Goal: Transaction & Acquisition: Purchase product/service

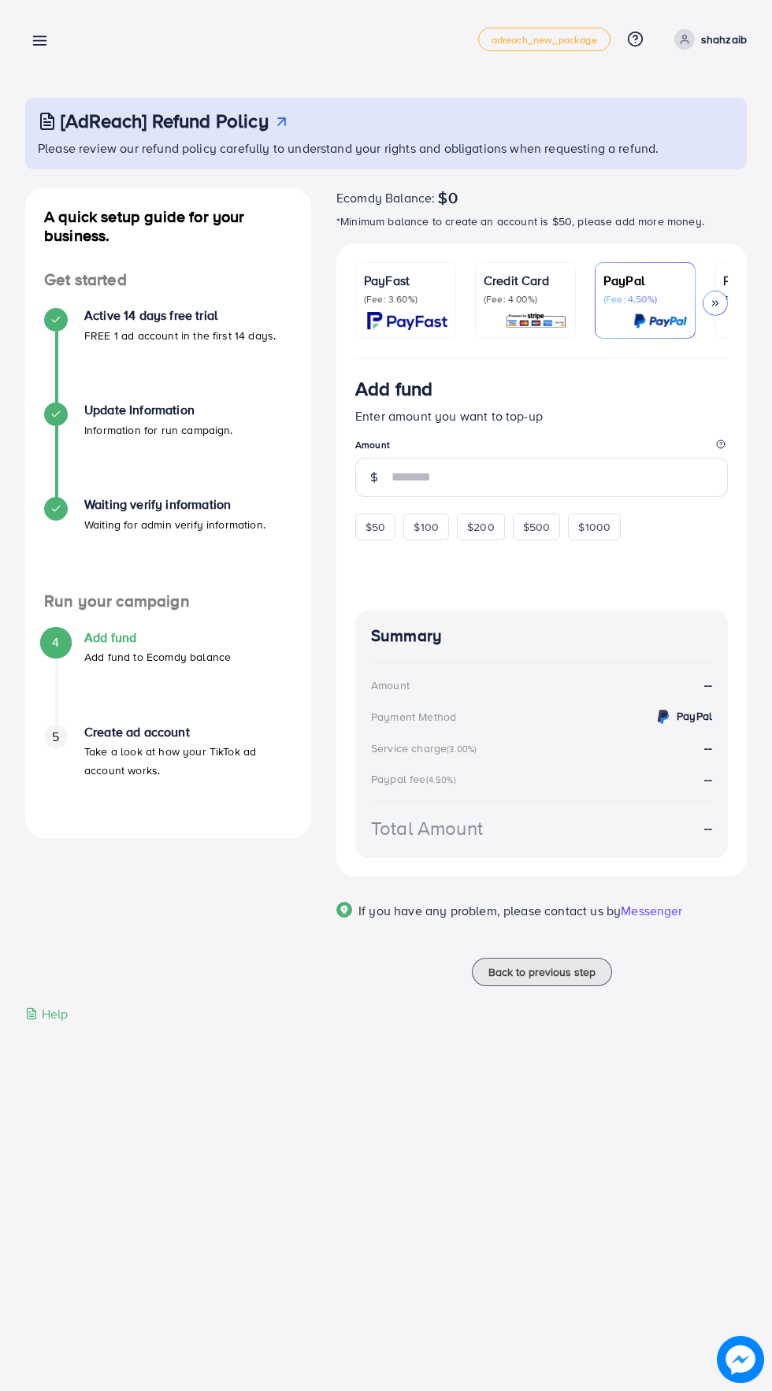
click at [484, 310] on div "Credit Card (Fee: 4.00%)" at bounding box center [526, 300] width 84 height 59
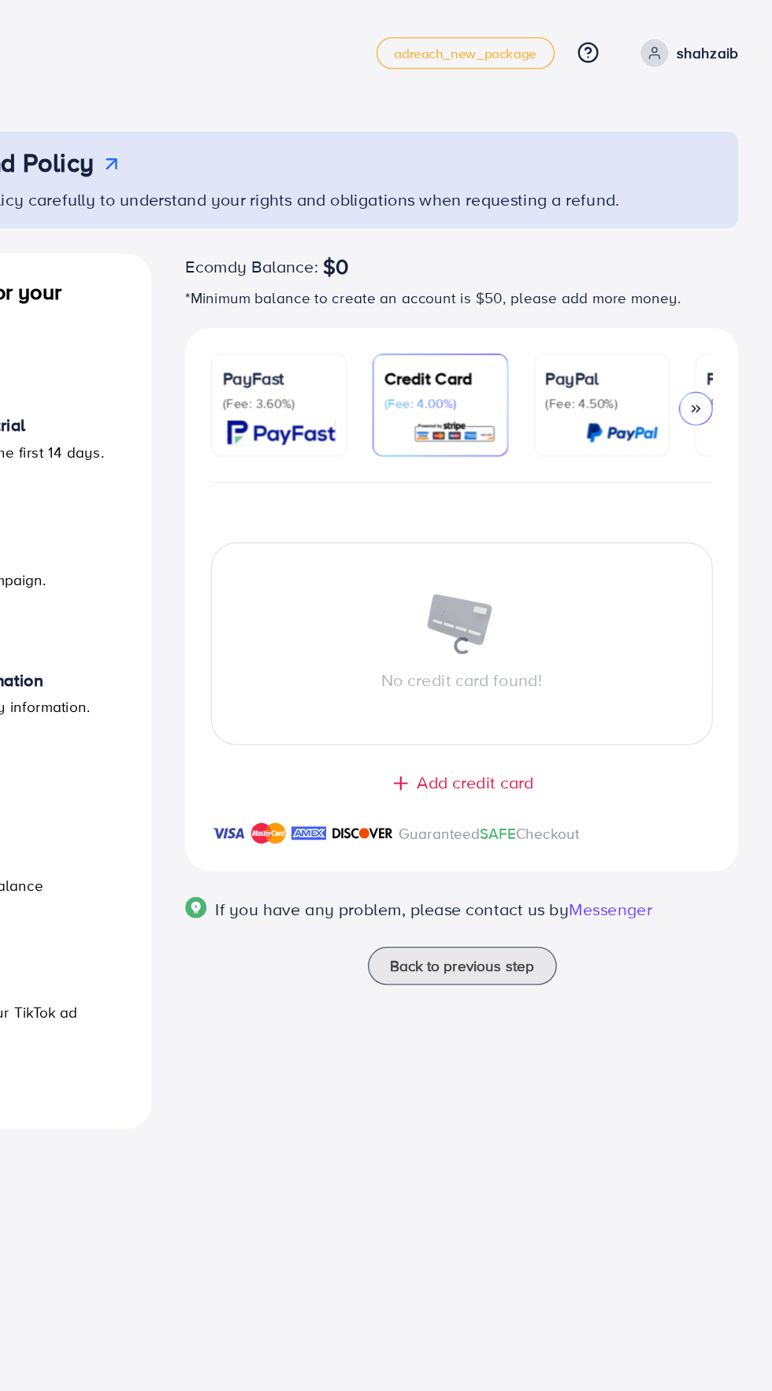
click at [715, 303] on polyline at bounding box center [714, 303] width 2 height 5
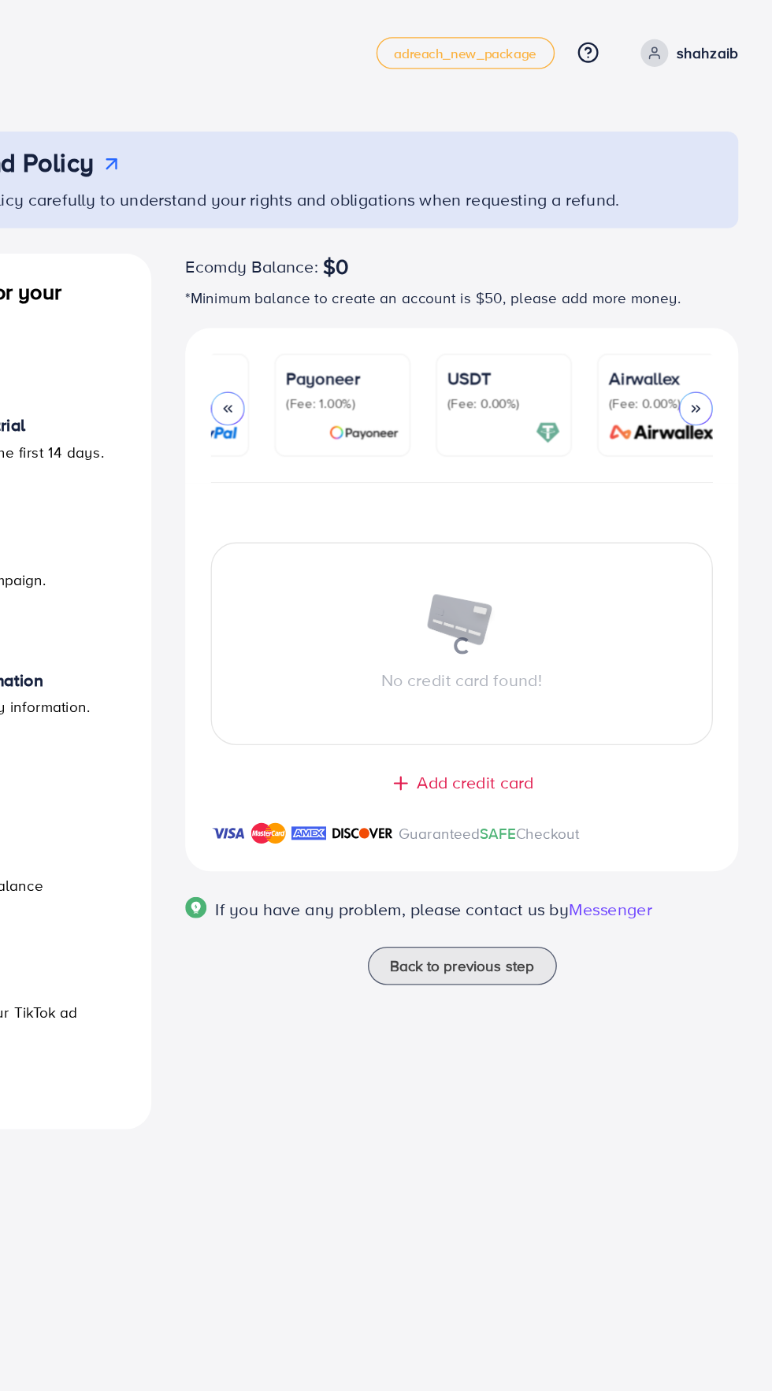
scroll to position [0, 327]
click at [629, 492] on div at bounding box center [541, 477] width 371 height 72
click at [531, 288] on p "USDT" at bounding box center [558, 280] width 84 height 19
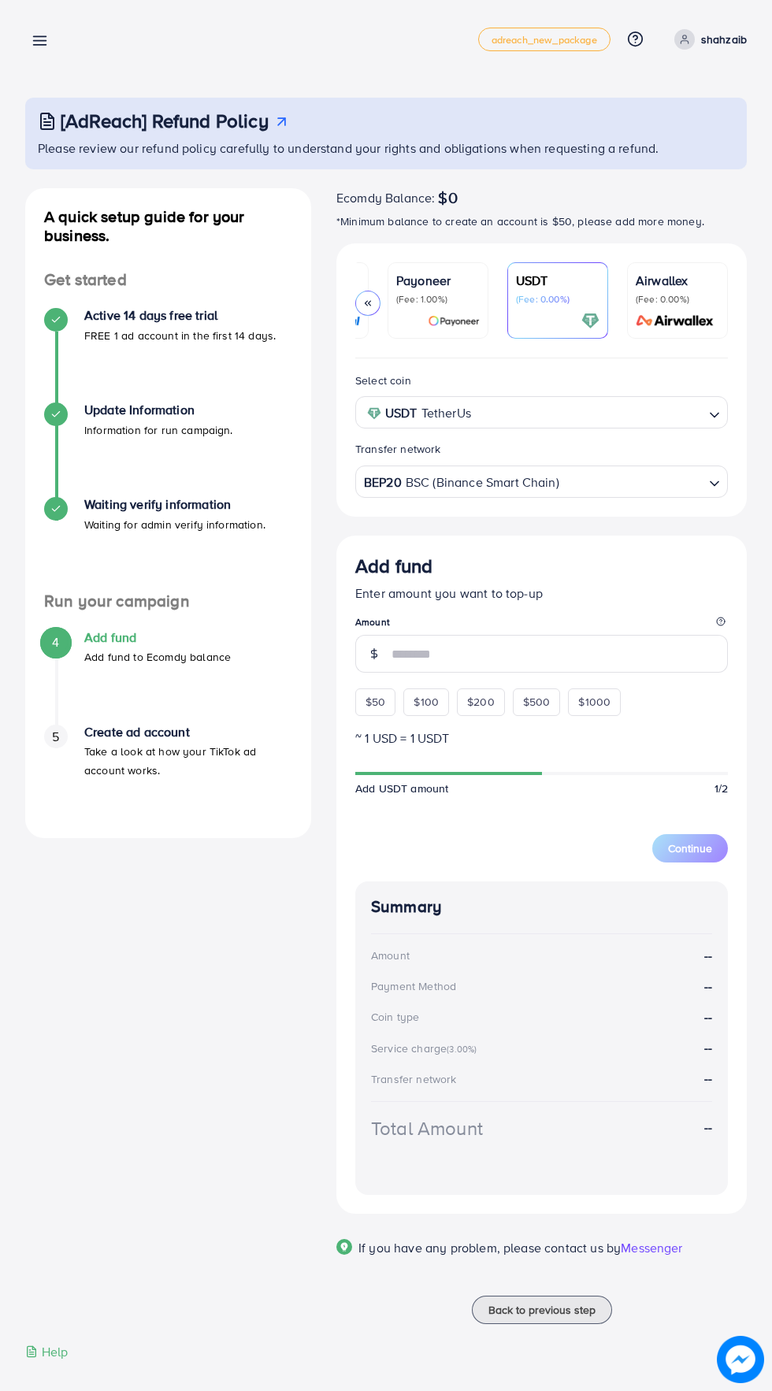
click at [214, 752] on p "Take a look at how your TikTok ad account works." at bounding box center [188, 761] width 208 height 38
